Goal: Information Seeking & Learning: Check status

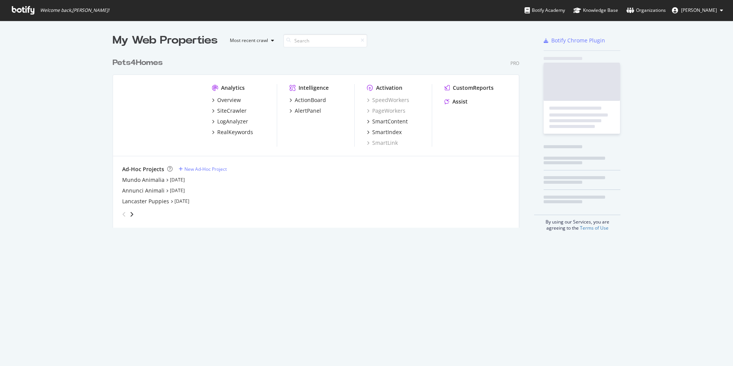
scroll to position [360, 721]
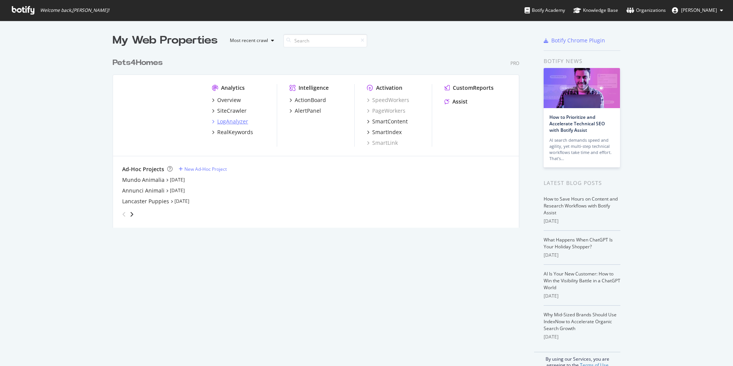
click at [238, 121] on div "LogAnalyzer" at bounding box center [232, 122] width 31 height 8
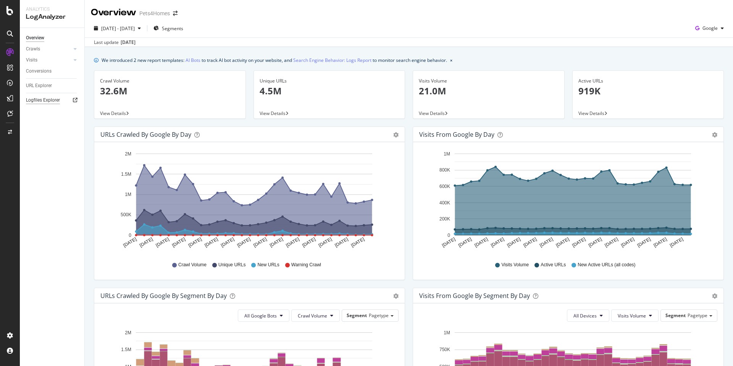
click at [52, 100] on div "Logfiles Explorer" at bounding box center [43, 100] width 34 height 8
click at [43, 115] on div "CustomReports" at bounding box center [46, 118] width 37 height 8
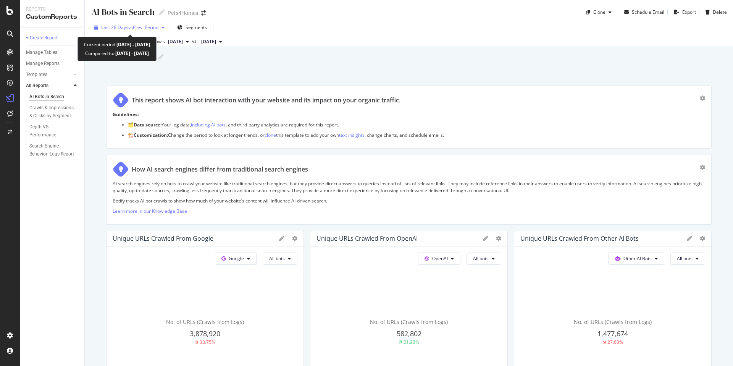
click at [147, 25] on span "vs Prev. Period" at bounding box center [143, 27] width 30 height 6
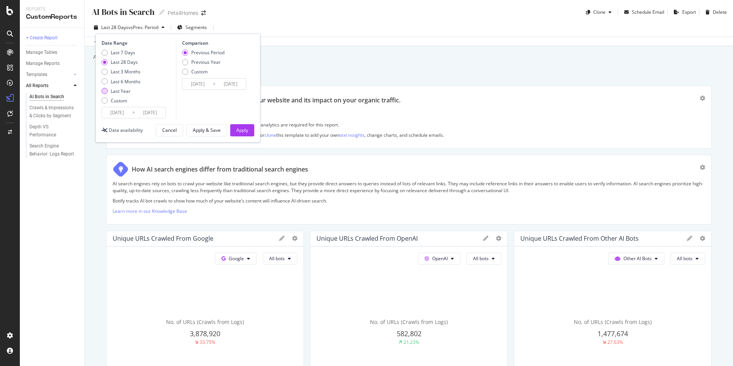
click at [121, 91] on div "Last Year" at bounding box center [121, 91] width 20 height 6
type input "2024/09/11"
type input "2023/09/12"
type input "2024/09/10"
click at [250, 130] on button "Apply" at bounding box center [242, 130] width 24 height 12
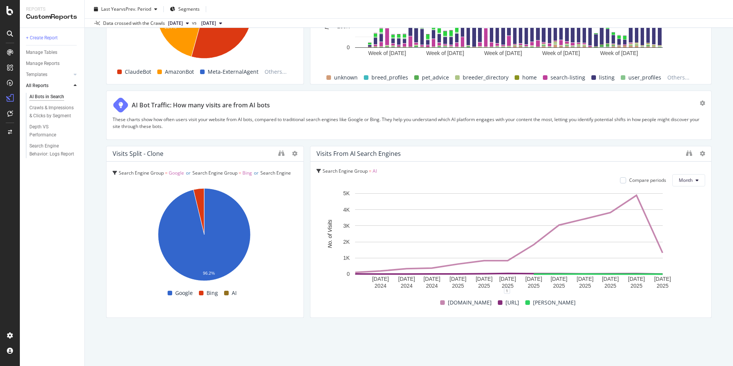
scroll to position [1248, 0]
